Goal: Navigation & Orientation: Find specific page/section

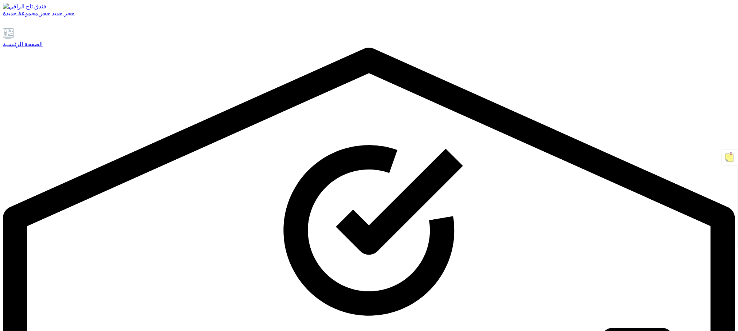
click at [36, 47] on font "الصفحة الرئيسية" at bounding box center [23, 44] width 40 height 6
click at [43, 47] on font "الصفحة الرئيسية" at bounding box center [23, 44] width 40 height 6
